Goal: Information Seeking & Learning: Learn about a topic

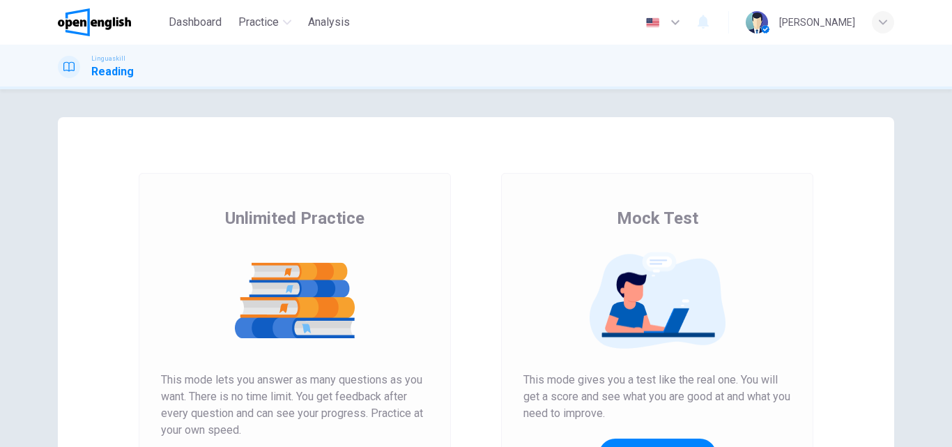
scroll to position [209, 0]
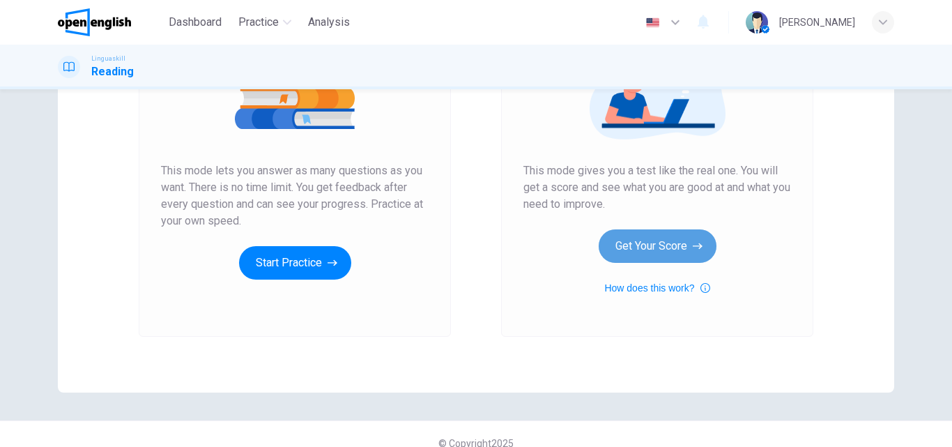
click at [661, 245] on button "Get Your Score" at bounding box center [658, 245] width 118 height 33
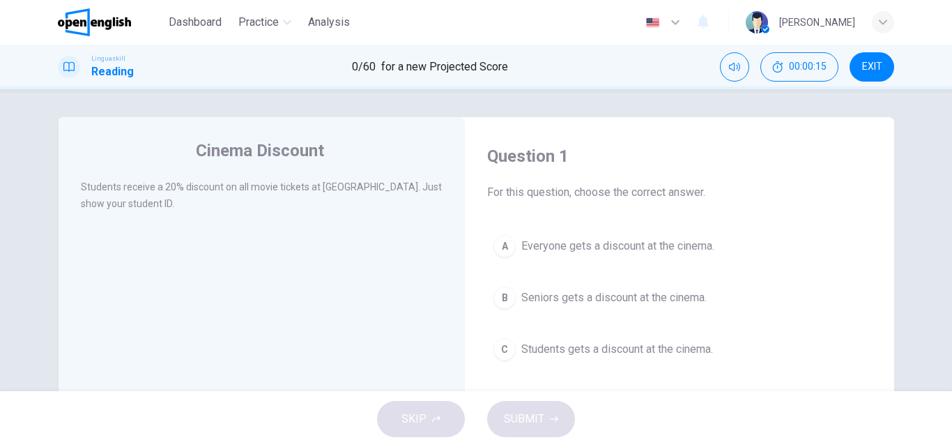
scroll to position [70, 0]
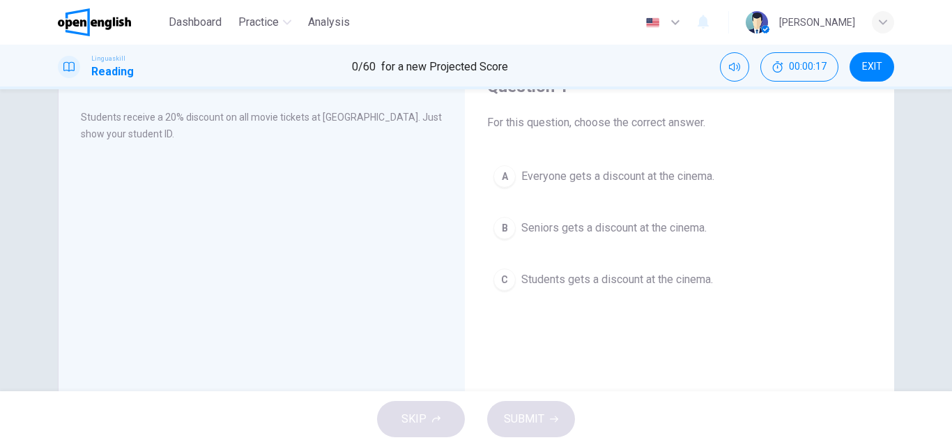
click at [630, 277] on span "Students gets a discount at the cinema." at bounding box center [617, 279] width 192 height 17
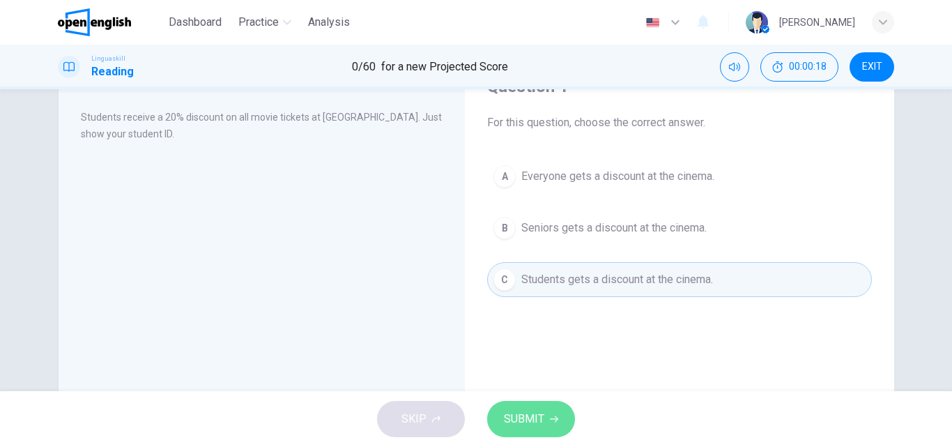
click at [524, 413] on span "SUBMIT" at bounding box center [524, 419] width 40 height 20
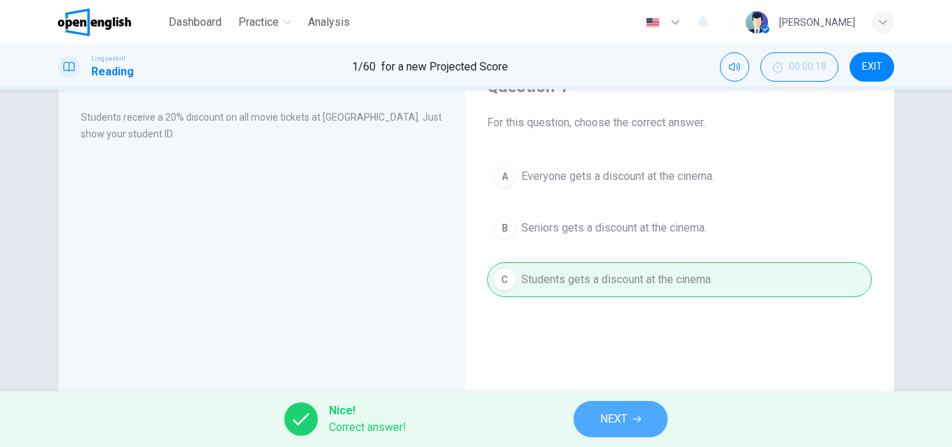
click at [588, 417] on button "NEXT" at bounding box center [620, 419] width 94 height 36
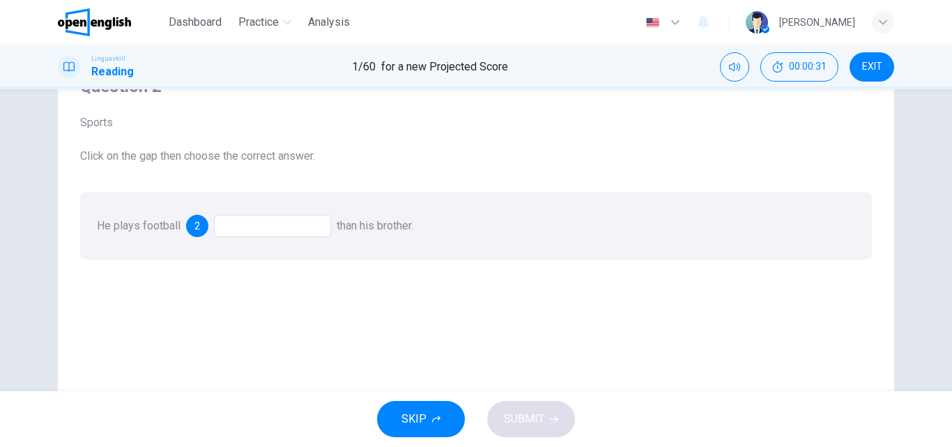
click at [279, 226] on div at bounding box center [272, 226] width 117 height 22
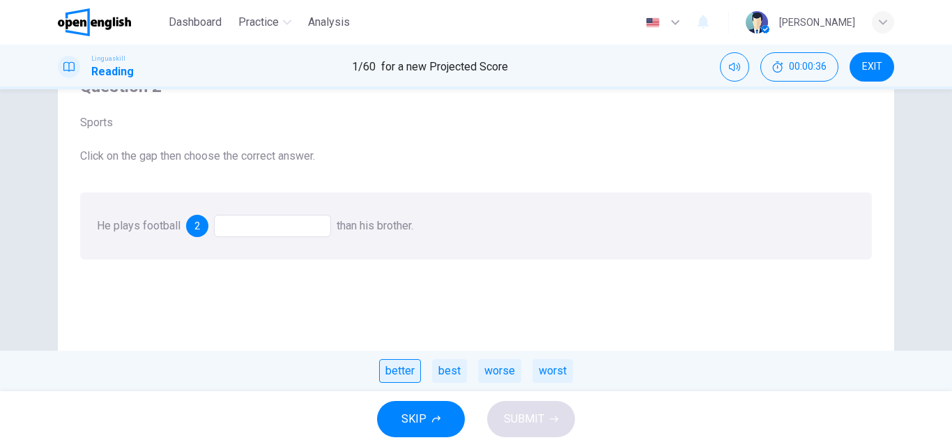
click at [408, 375] on div "better" at bounding box center [400, 371] width 42 height 24
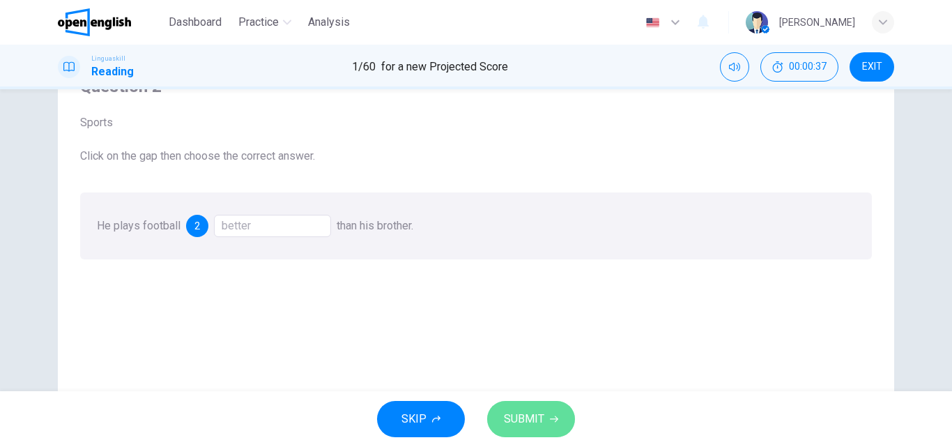
click at [531, 412] on span "SUBMIT" at bounding box center [524, 419] width 40 height 20
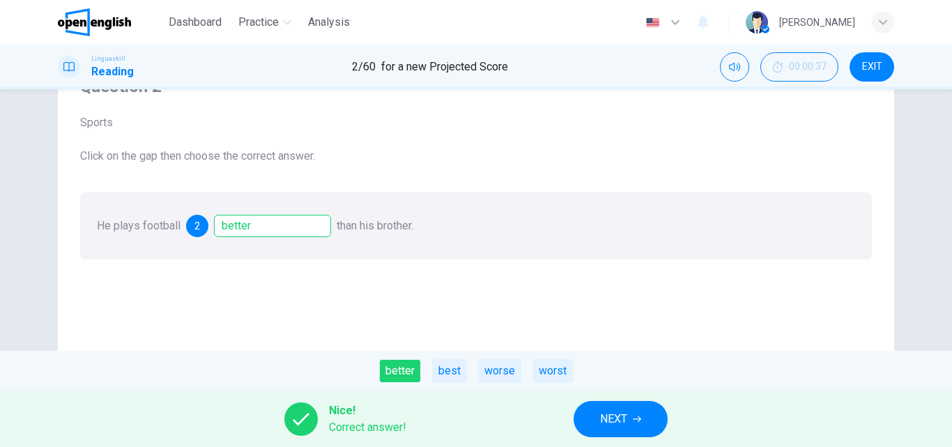
scroll to position [209, 0]
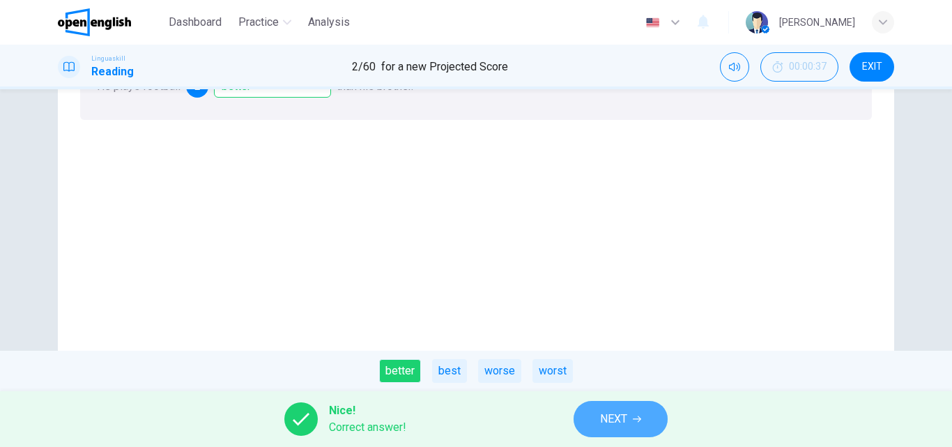
click at [624, 404] on button "NEXT" at bounding box center [620, 419] width 94 height 36
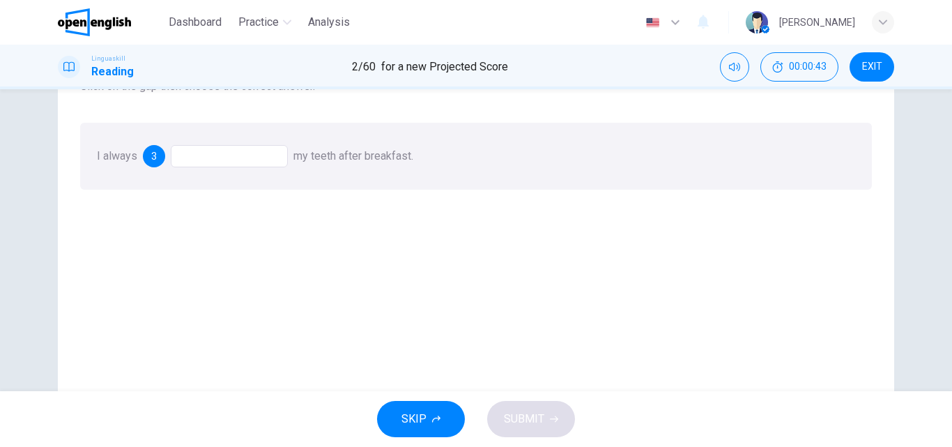
scroll to position [70, 0]
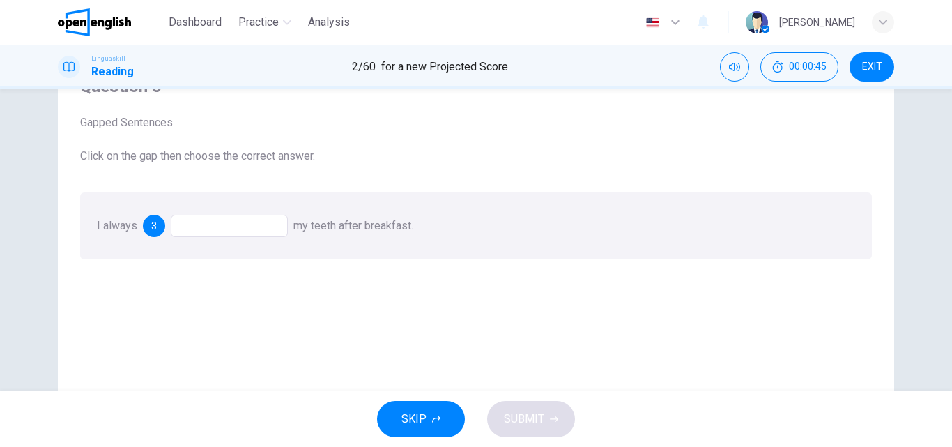
click at [227, 228] on div at bounding box center [229, 226] width 117 height 22
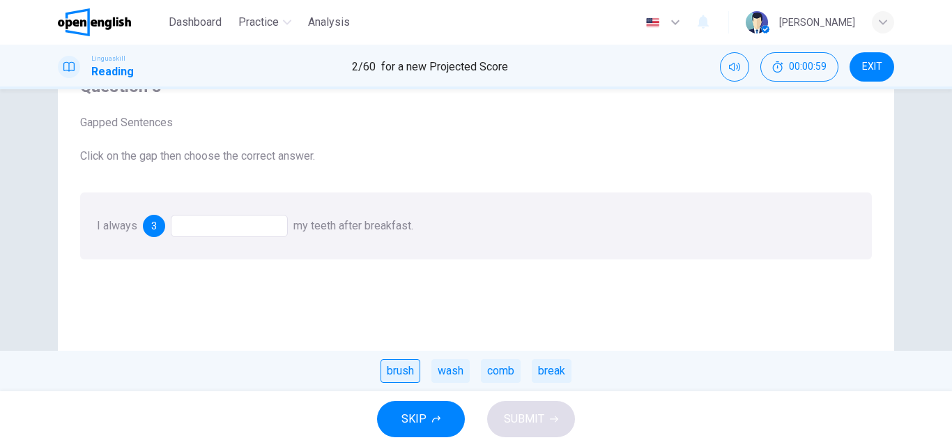
click at [401, 369] on div "brush" at bounding box center [400, 371] width 40 height 24
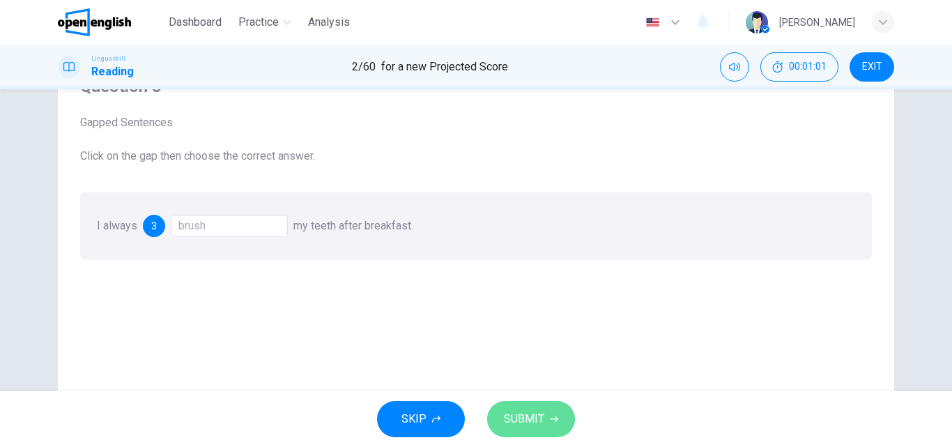
click at [527, 415] on span "SUBMIT" at bounding box center [524, 419] width 40 height 20
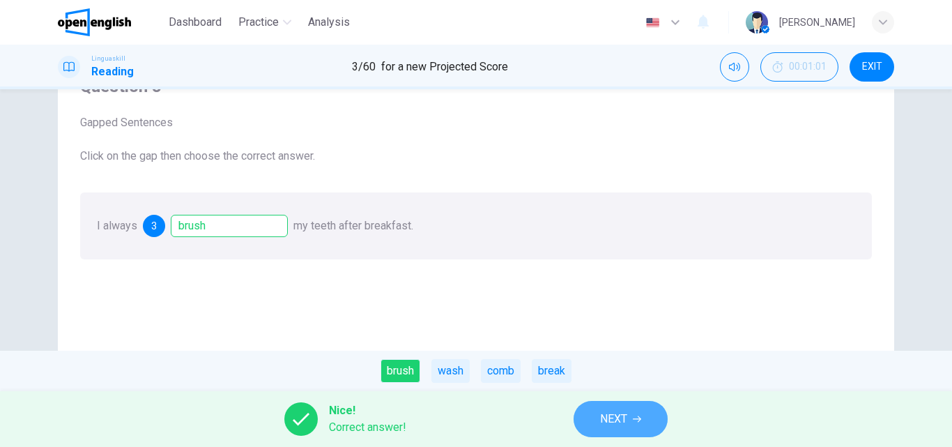
click at [623, 426] on span "NEXT" at bounding box center [613, 419] width 27 height 20
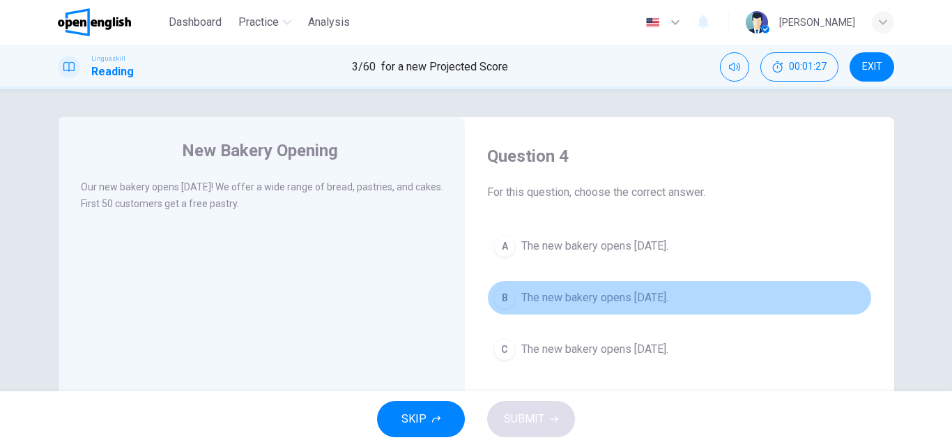
click at [668, 294] on span "The new bakery opens [DATE]." at bounding box center [594, 297] width 147 height 17
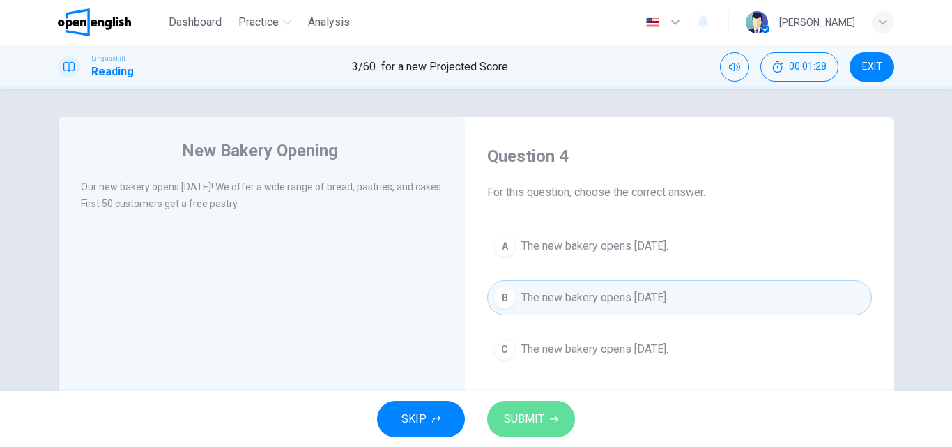
click at [534, 411] on span "SUBMIT" at bounding box center [524, 419] width 40 height 20
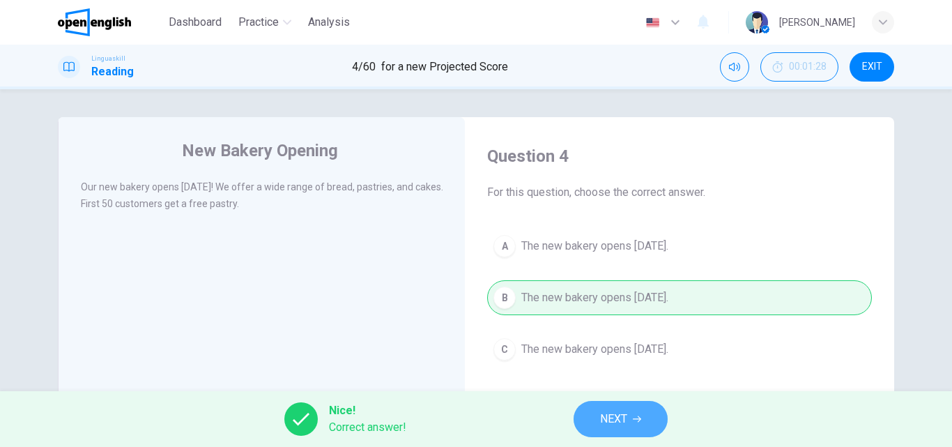
click at [603, 419] on span "NEXT" at bounding box center [613, 419] width 27 height 20
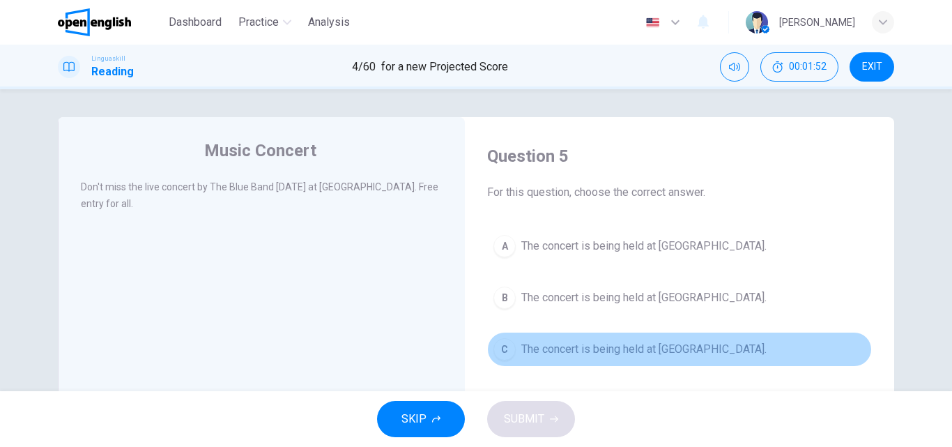
click at [685, 350] on span "The concert is being held at [GEOGRAPHIC_DATA]." at bounding box center [643, 349] width 245 height 17
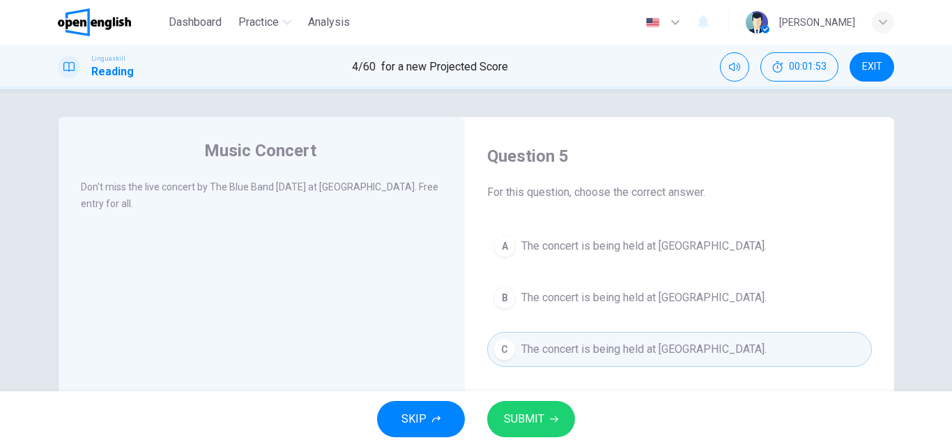
click at [519, 422] on span "SUBMIT" at bounding box center [524, 419] width 40 height 20
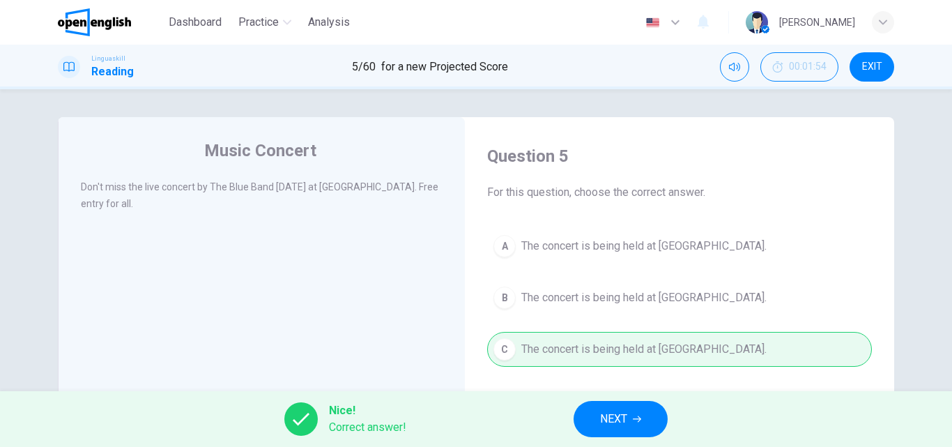
click at [622, 421] on span "NEXT" at bounding box center [613, 419] width 27 height 20
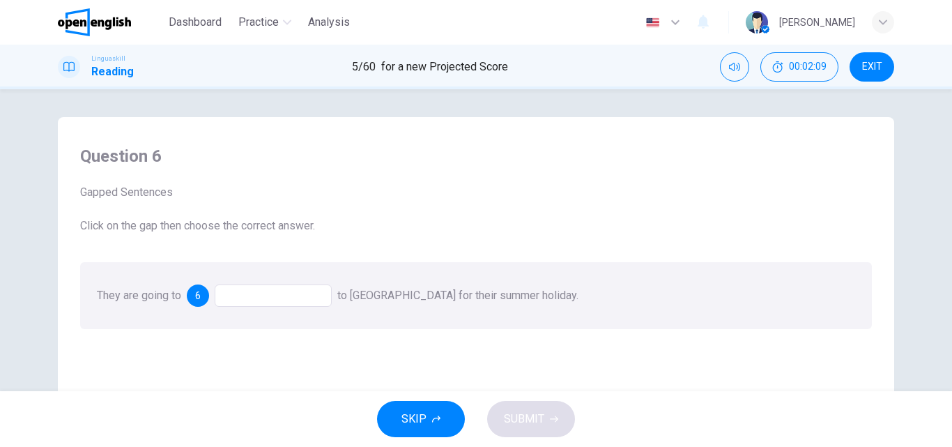
click at [262, 301] on div at bounding box center [273, 295] width 117 height 22
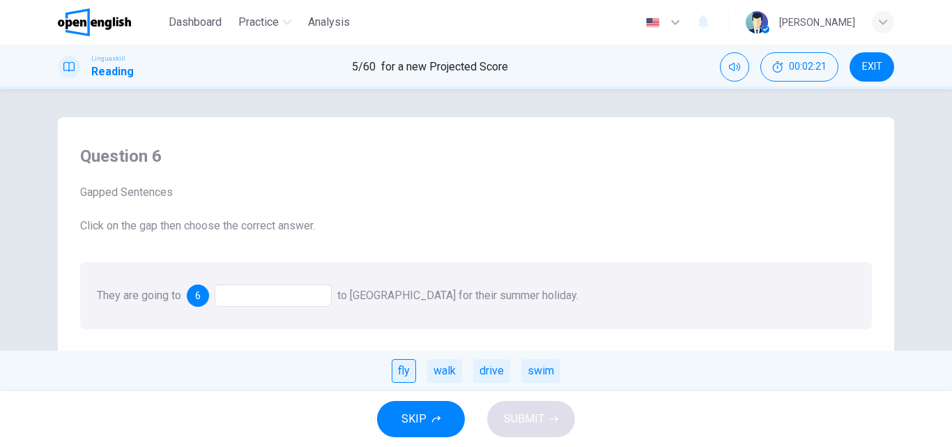
click at [403, 371] on div "fly" at bounding box center [404, 371] width 24 height 24
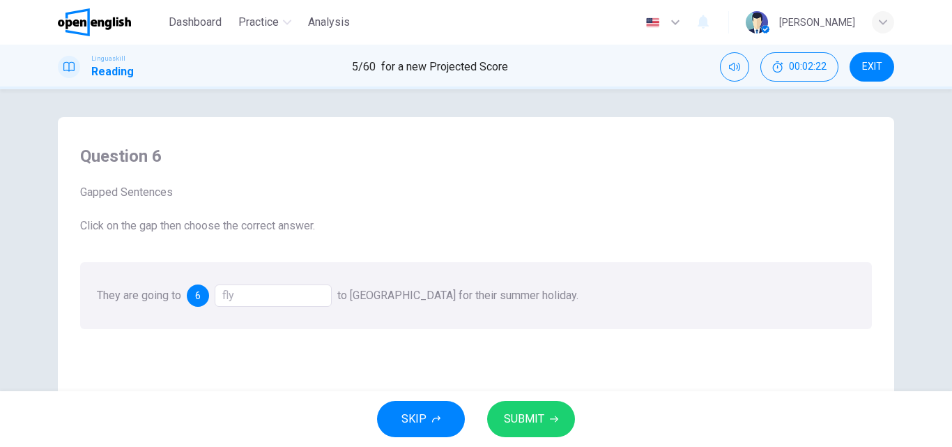
click at [516, 415] on span "SUBMIT" at bounding box center [524, 419] width 40 height 20
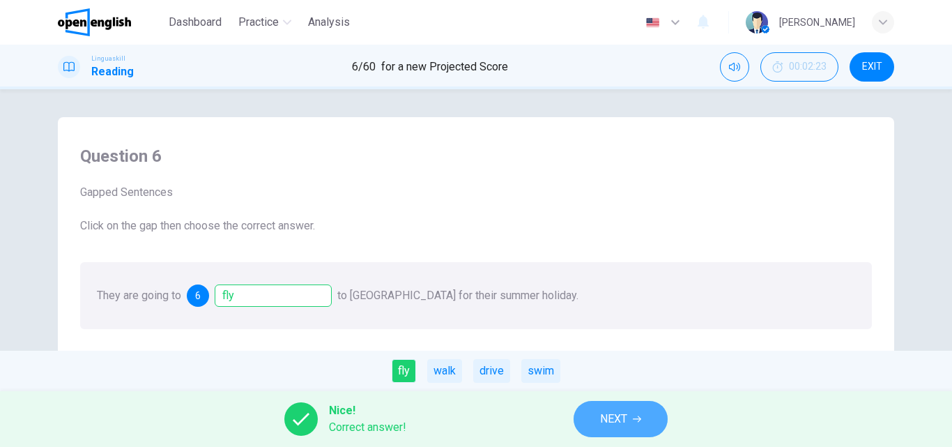
click at [620, 423] on span "NEXT" at bounding box center [613, 419] width 27 height 20
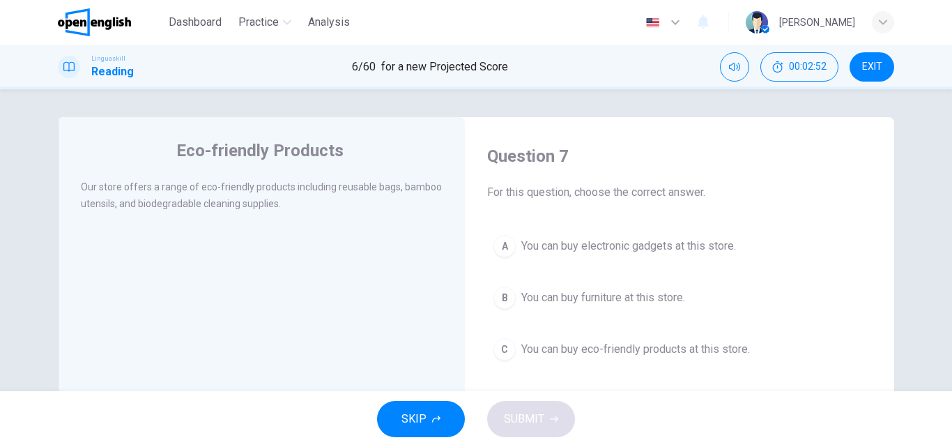
click at [643, 350] on span "You can buy eco-friendly products at this store." at bounding box center [635, 349] width 229 height 17
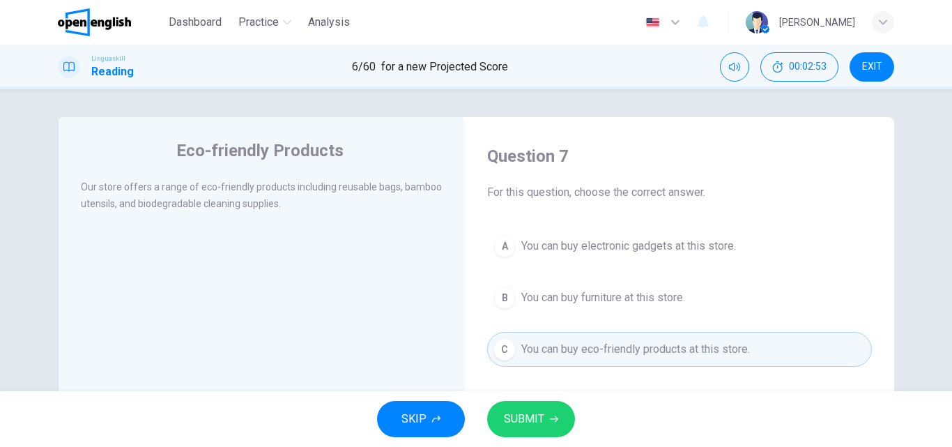
click at [534, 424] on span "SUBMIT" at bounding box center [524, 419] width 40 height 20
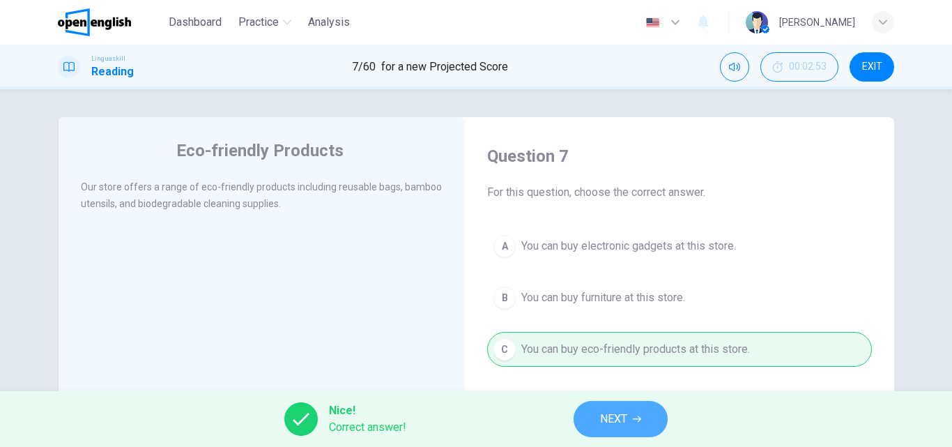
click at [592, 418] on button "NEXT" at bounding box center [620, 419] width 94 height 36
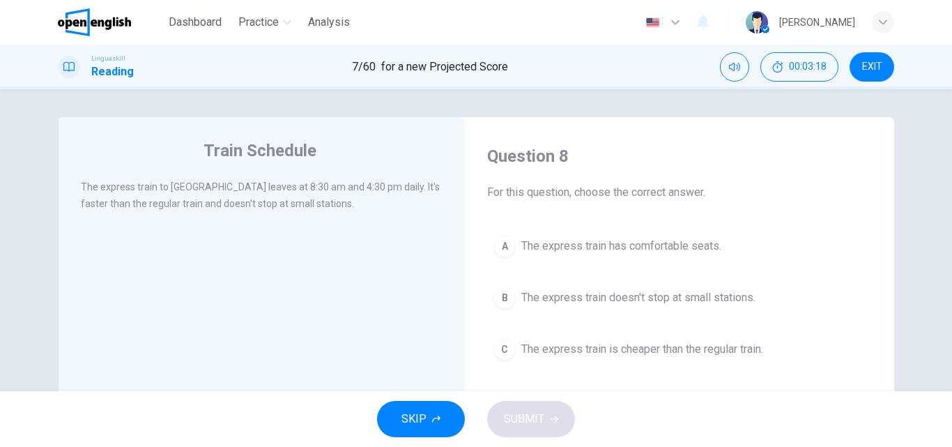
click at [740, 291] on span "The express train doesn't stop at small stations." at bounding box center [638, 297] width 234 height 17
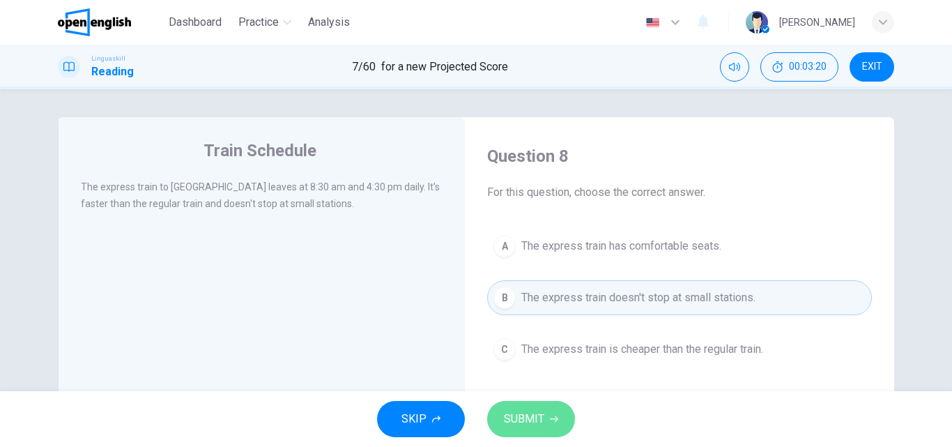
click at [510, 423] on span "SUBMIT" at bounding box center [524, 419] width 40 height 20
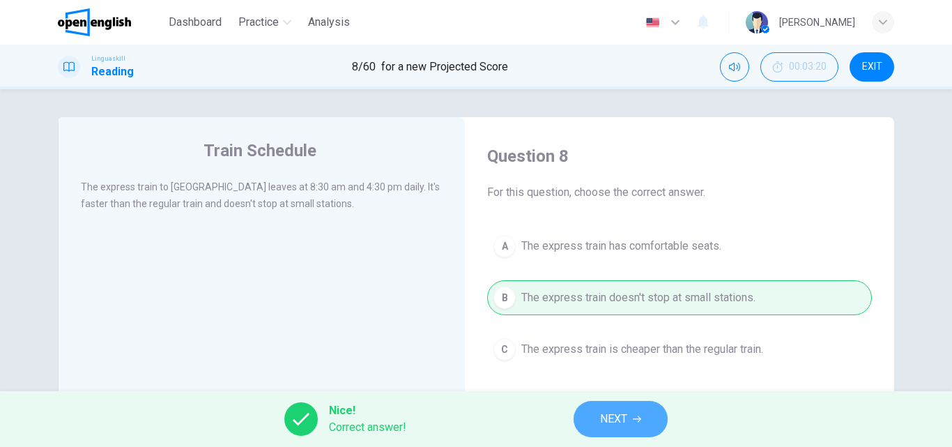
click at [596, 419] on button "NEXT" at bounding box center [620, 419] width 94 height 36
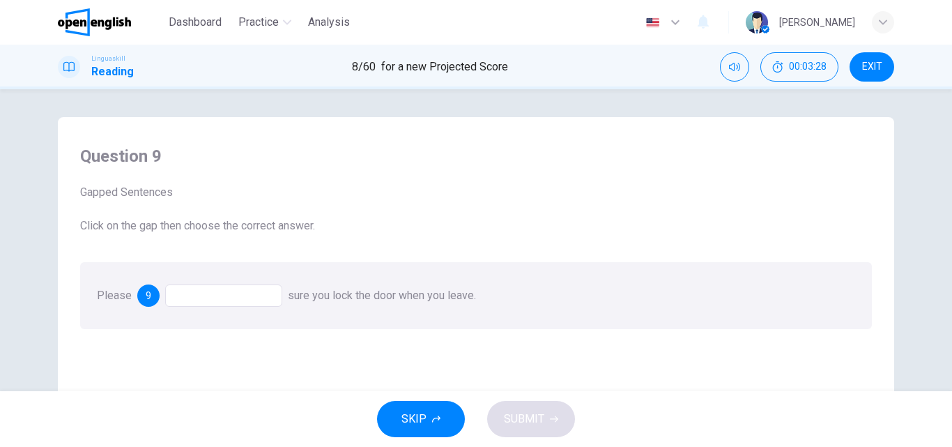
click at [220, 295] on div at bounding box center [223, 295] width 117 height 22
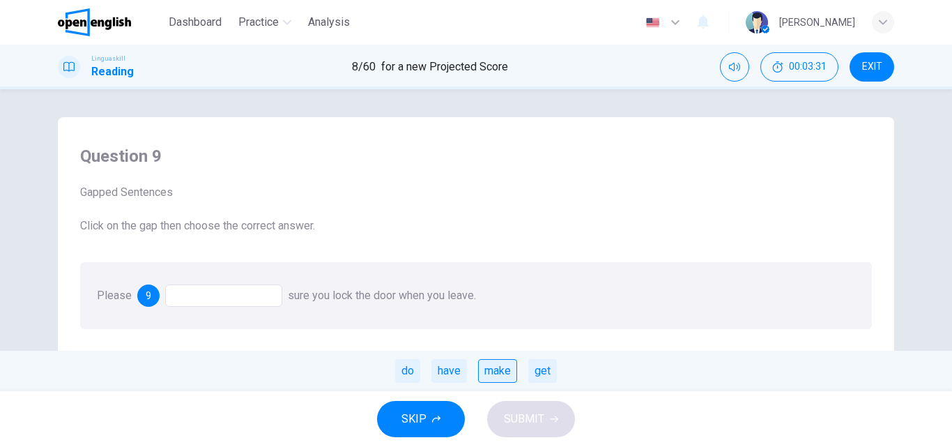
click at [503, 367] on div "make" at bounding box center [497, 371] width 39 height 24
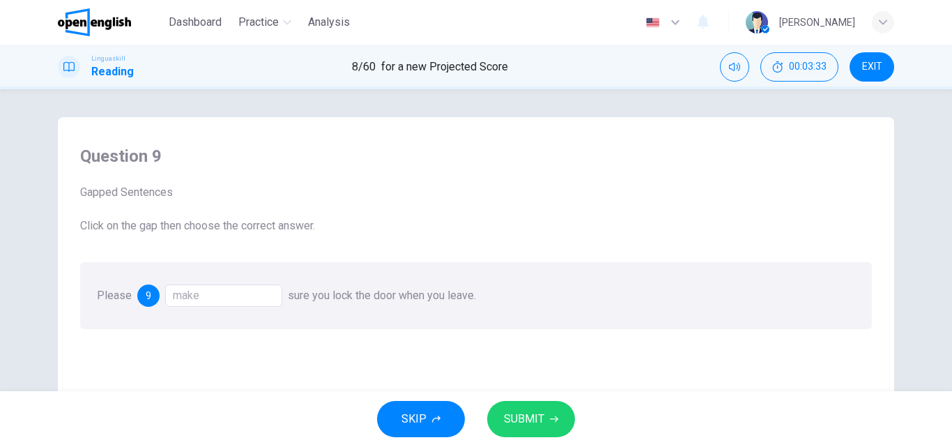
click at [535, 419] on span "SUBMIT" at bounding box center [524, 419] width 40 height 20
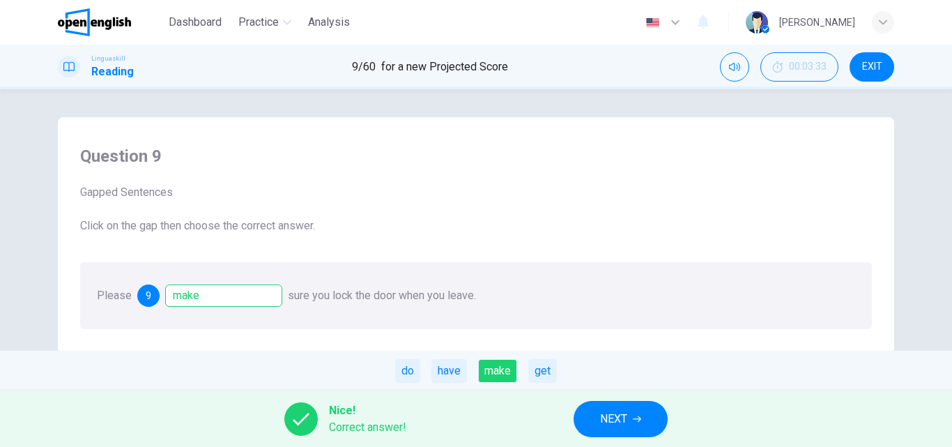
click at [613, 413] on span "NEXT" at bounding box center [613, 419] width 27 height 20
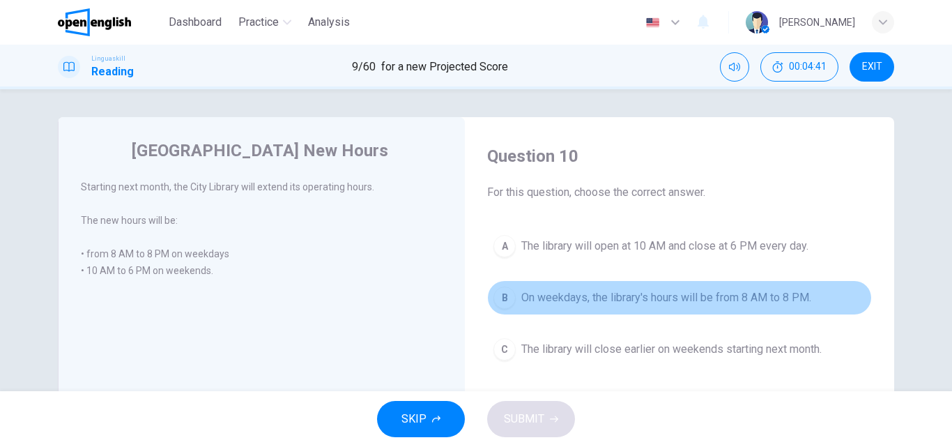
click at [723, 304] on span "On weekdays, the library's hours will be from 8 AM to 8 PM." at bounding box center [666, 297] width 290 height 17
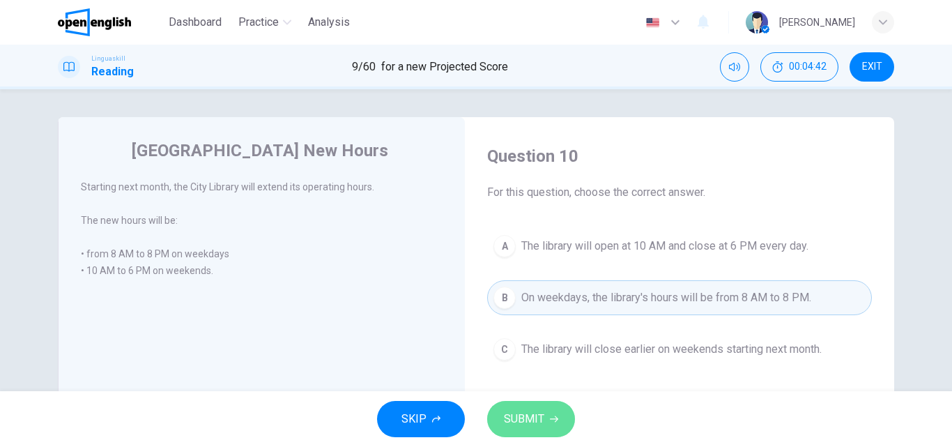
click at [550, 417] on icon "button" at bounding box center [554, 419] width 8 height 8
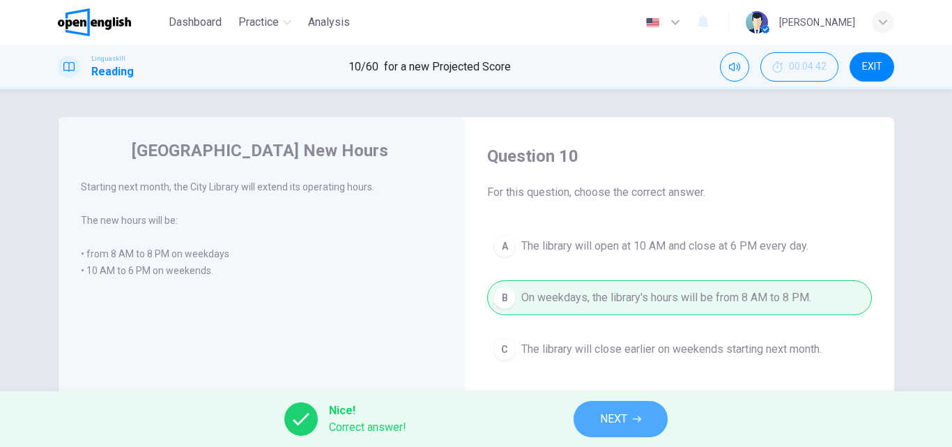
click at [599, 413] on button "NEXT" at bounding box center [620, 419] width 94 height 36
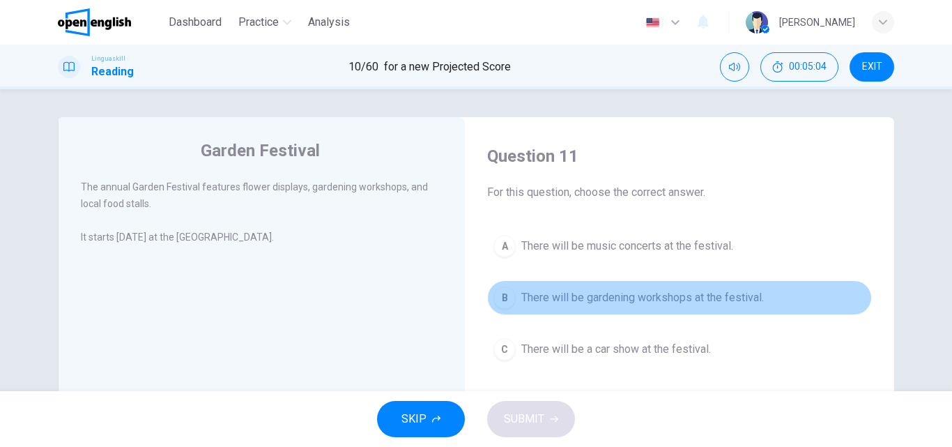
click at [723, 298] on span "There will be gardening workshops at the festival." at bounding box center [642, 297] width 242 height 17
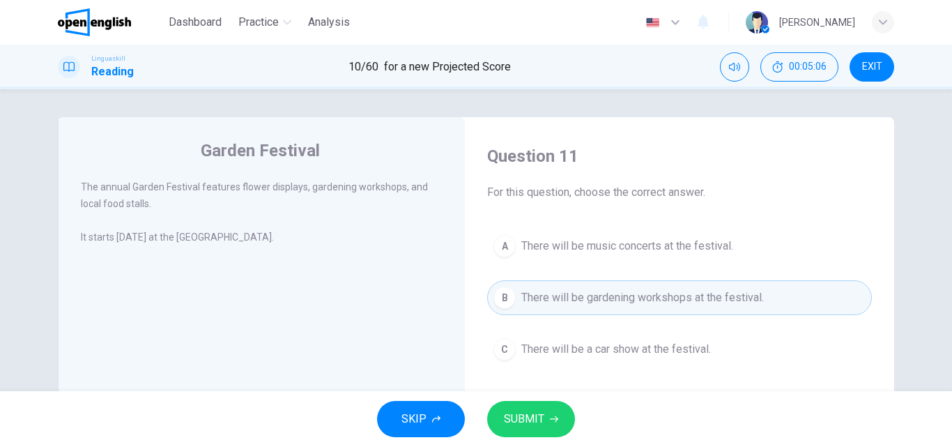
click at [534, 410] on span "SUBMIT" at bounding box center [524, 419] width 40 height 20
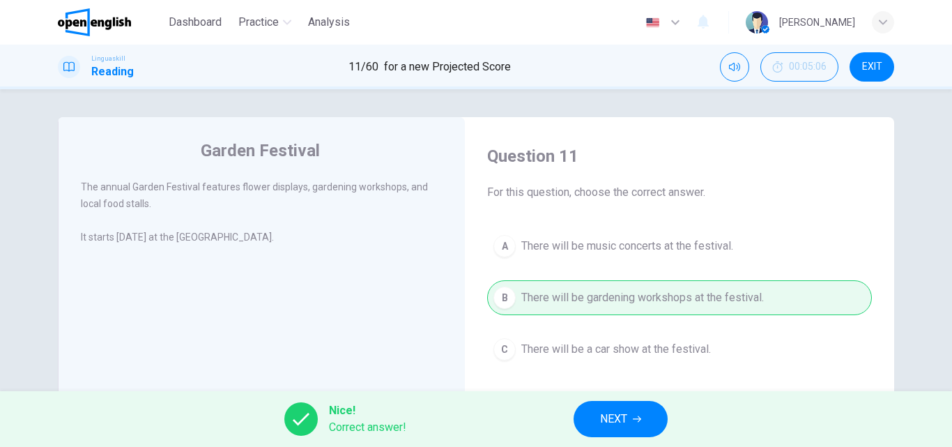
click at [592, 413] on button "NEXT" at bounding box center [620, 419] width 94 height 36
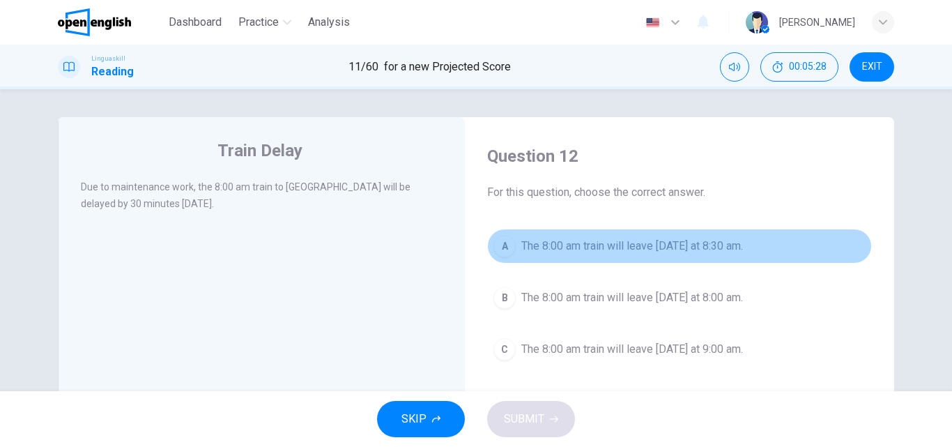
click at [703, 243] on span "The 8:00 am train will leave [DATE] at 8:30 am." at bounding box center [632, 246] width 222 height 17
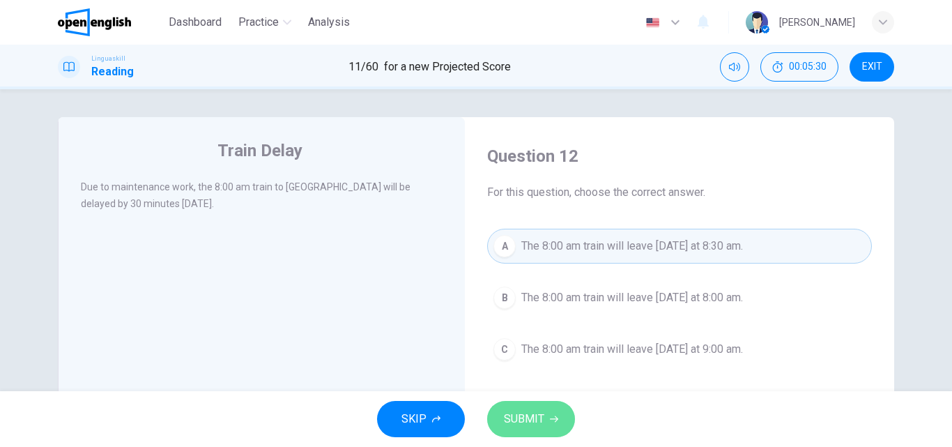
click at [541, 408] on button "SUBMIT" at bounding box center [531, 419] width 88 height 36
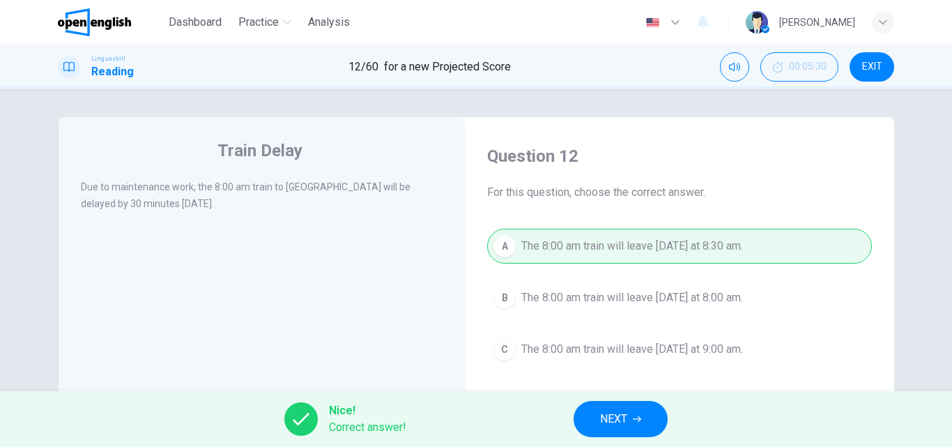
click at [626, 421] on span "NEXT" at bounding box center [613, 419] width 27 height 20
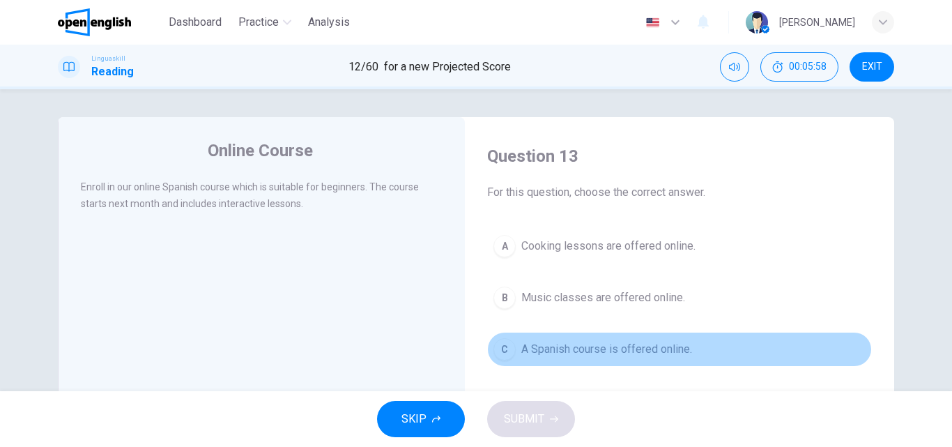
click at [666, 349] on span "A Spanish course is offered online." at bounding box center [606, 349] width 171 height 17
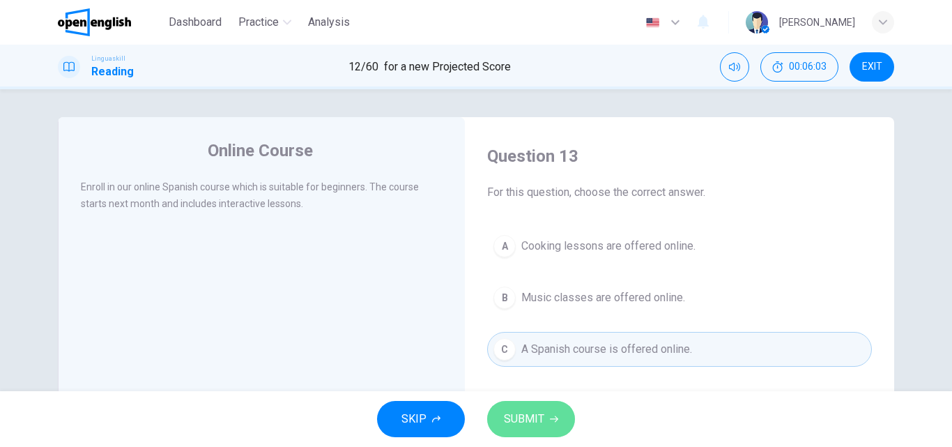
click at [521, 426] on span "SUBMIT" at bounding box center [524, 419] width 40 height 20
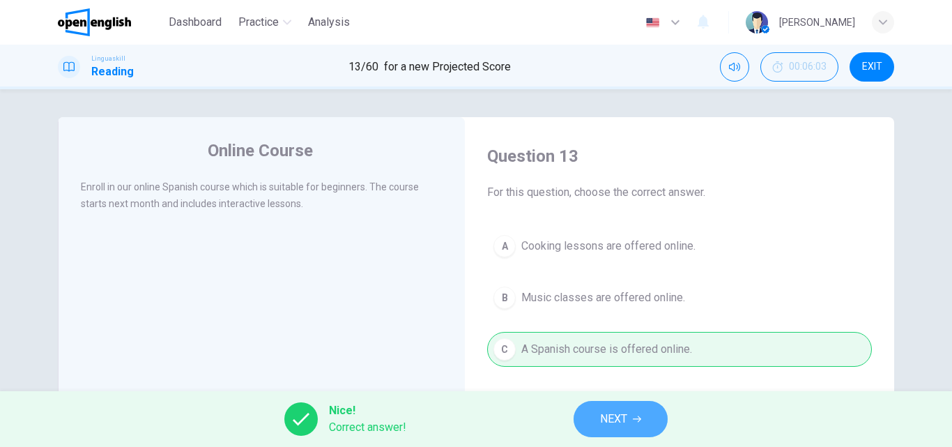
click at [607, 419] on span "NEXT" at bounding box center [613, 419] width 27 height 20
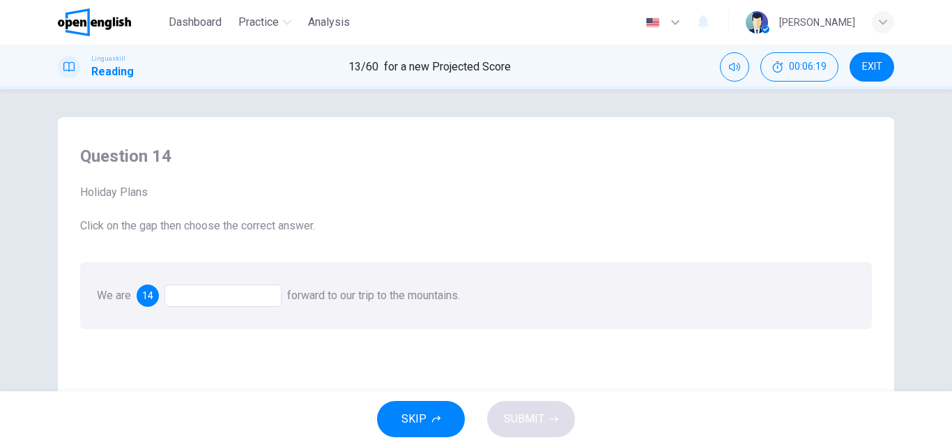
click at [236, 296] on div at bounding box center [222, 295] width 117 height 22
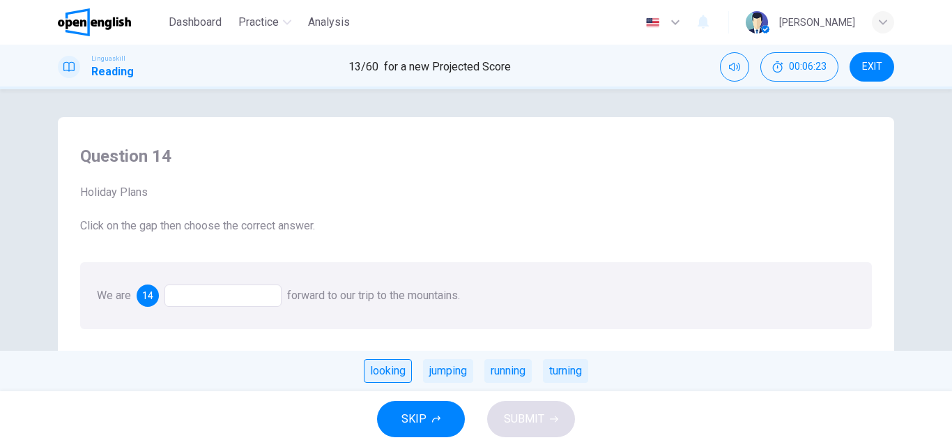
click at [373, 372] on div "looking" at bounding box center [388, 371] width 48 height 24
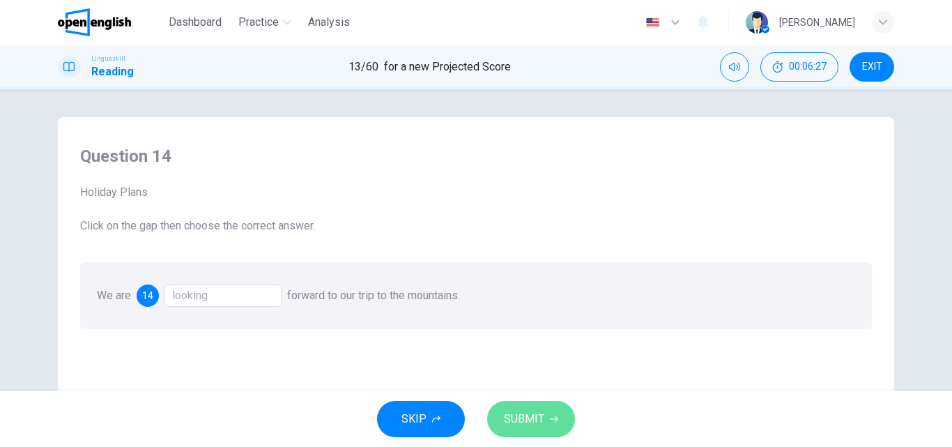
click at [541, 419] on span "SUBMIT" at bounding box center [524, 419] width 40 height 20
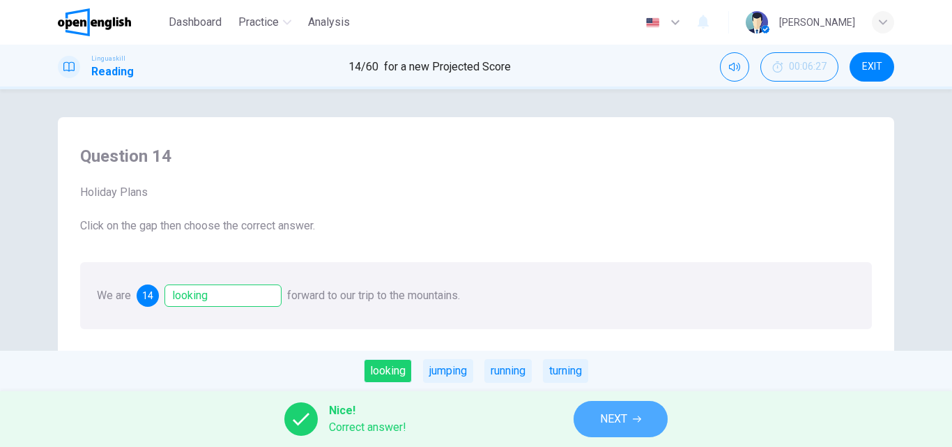
click at [598, 420] on button "NEXT" at bounding box center [620, 419] width 94 height 36
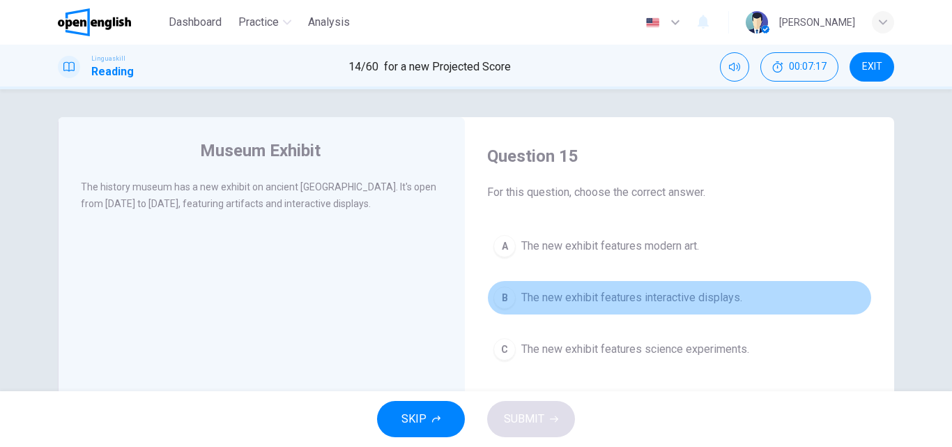
click at [721, 296] on span "The new exhibit features interactive displays." at bounding box center [631, 297] width 221 height 17
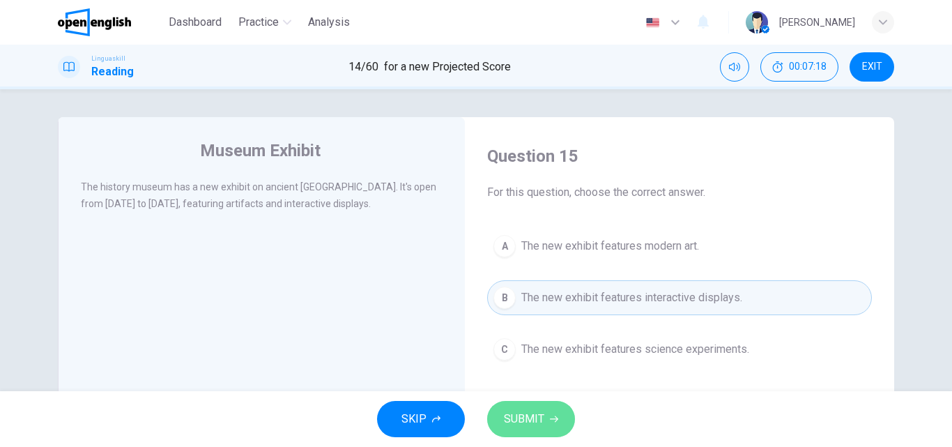
click at [541, 411] on span "SUBMIT" at bounding box center [524, 419] width 40 height 20
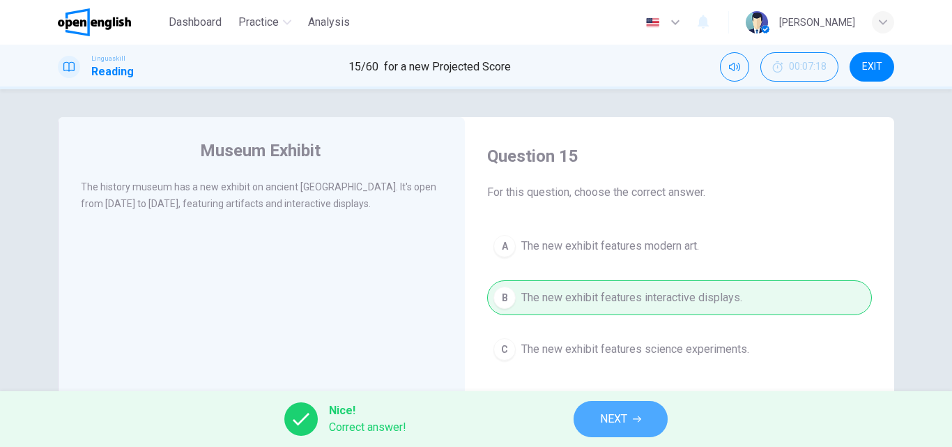
click at [599, 417] on button "NEXT" at bounding box center [620, 419] width 94 height 36
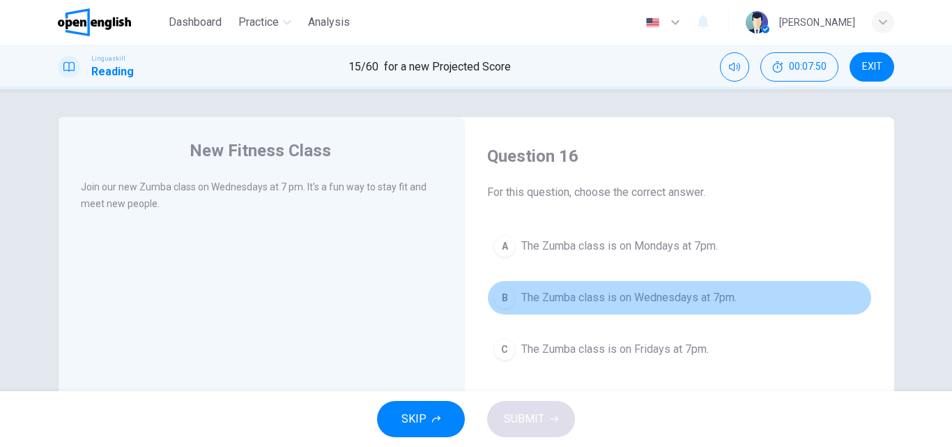
click at [551, 297] on span "The Zumba class is on Wednesdays at 7pm." at bounding box center [628, 297] width 215 height 17
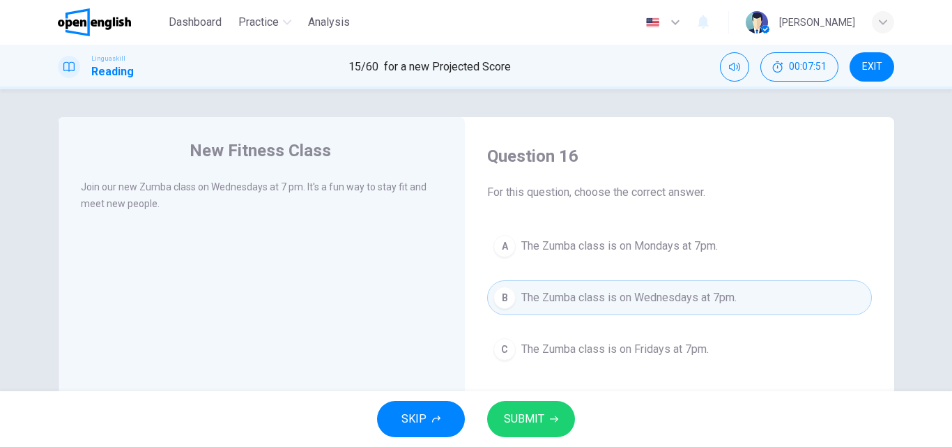
click at [525, 406] on button "SUBMIT" at bounding box center [531, 419] width 88 height 36
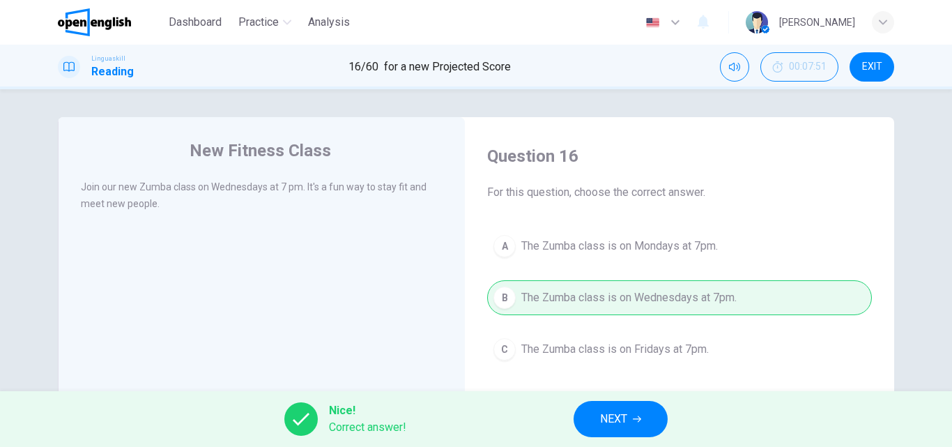
click at [626, 419] on span "NEXT" at bounding box center [613, 419] width 27 height 20
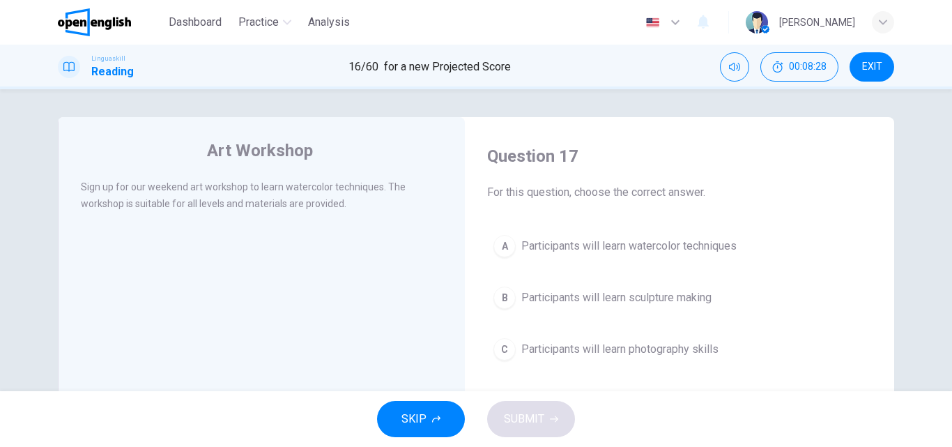
click at [707, 249] on span "Participants will learn watercolor techniques" at bounding box center [628, 246] width 215 height 17
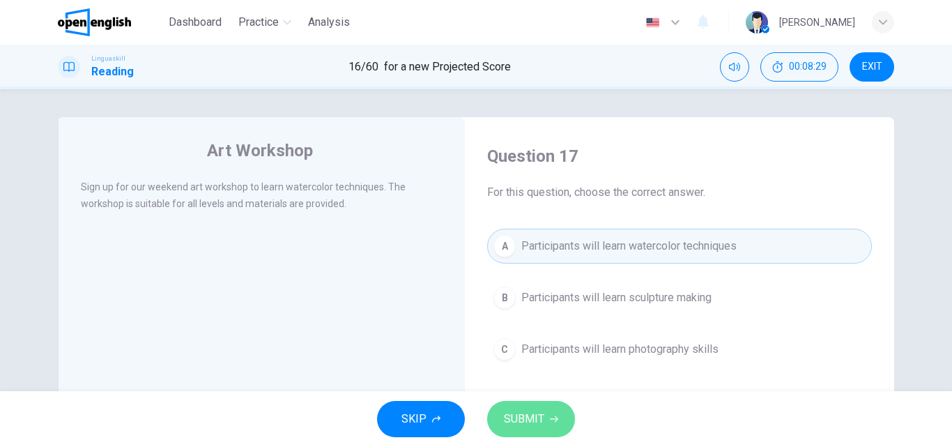
click at [529, 419] on span "SUBMIT" at bounding box center [524, 419] width 40 height 20
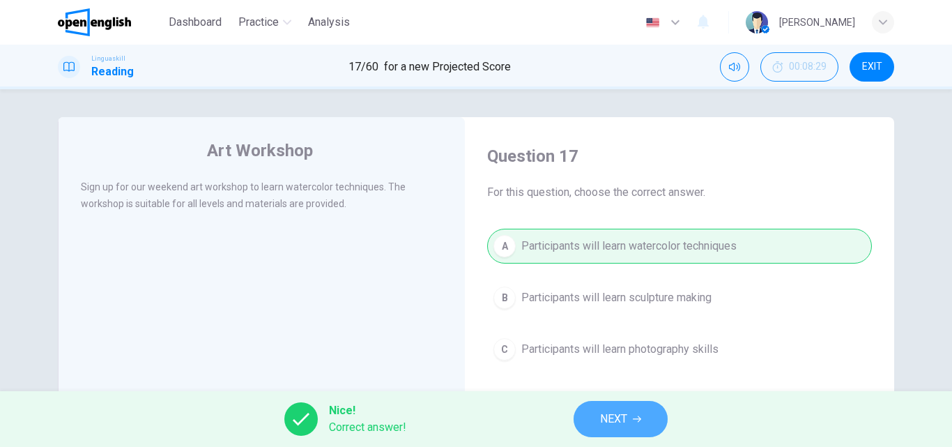
click at [612, 420] on span "NEXT" at bounding box center [613, 419] width 27 height 20
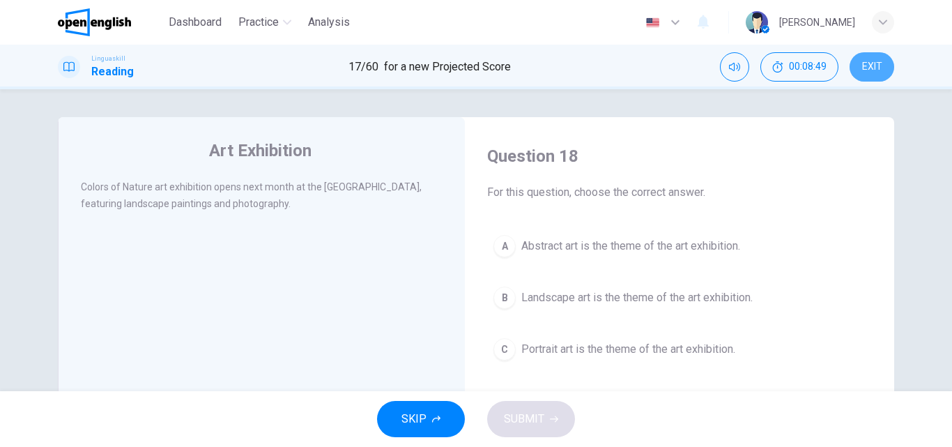
click at [881, 66] on span "EXIT" at bounding box center [872, 66] width 20 height 11
